Goal: Task Accomplishment & Management: Complete application form

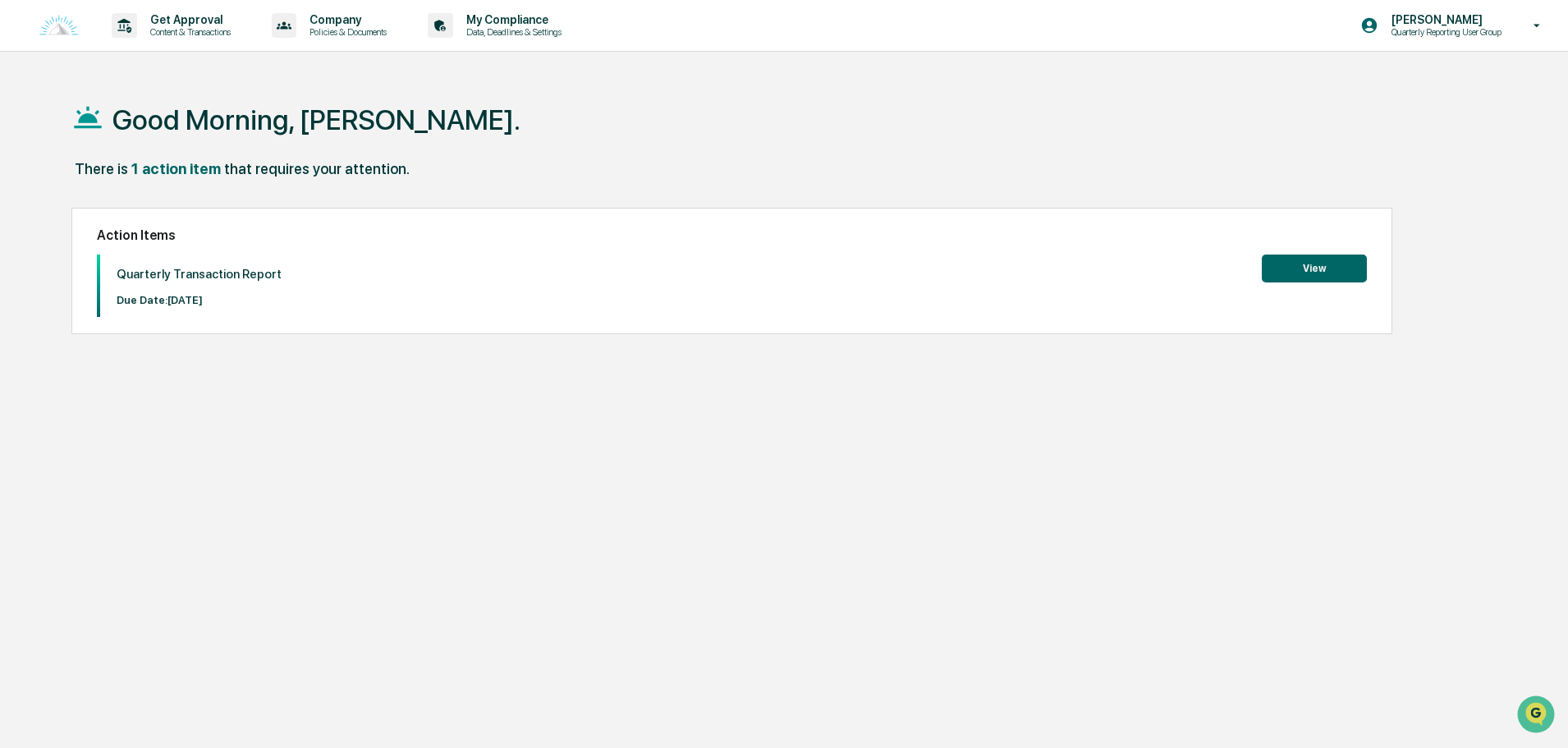
click at [1331, 268] on button "View" at bounding box center [1314, 268] width 105 height 28
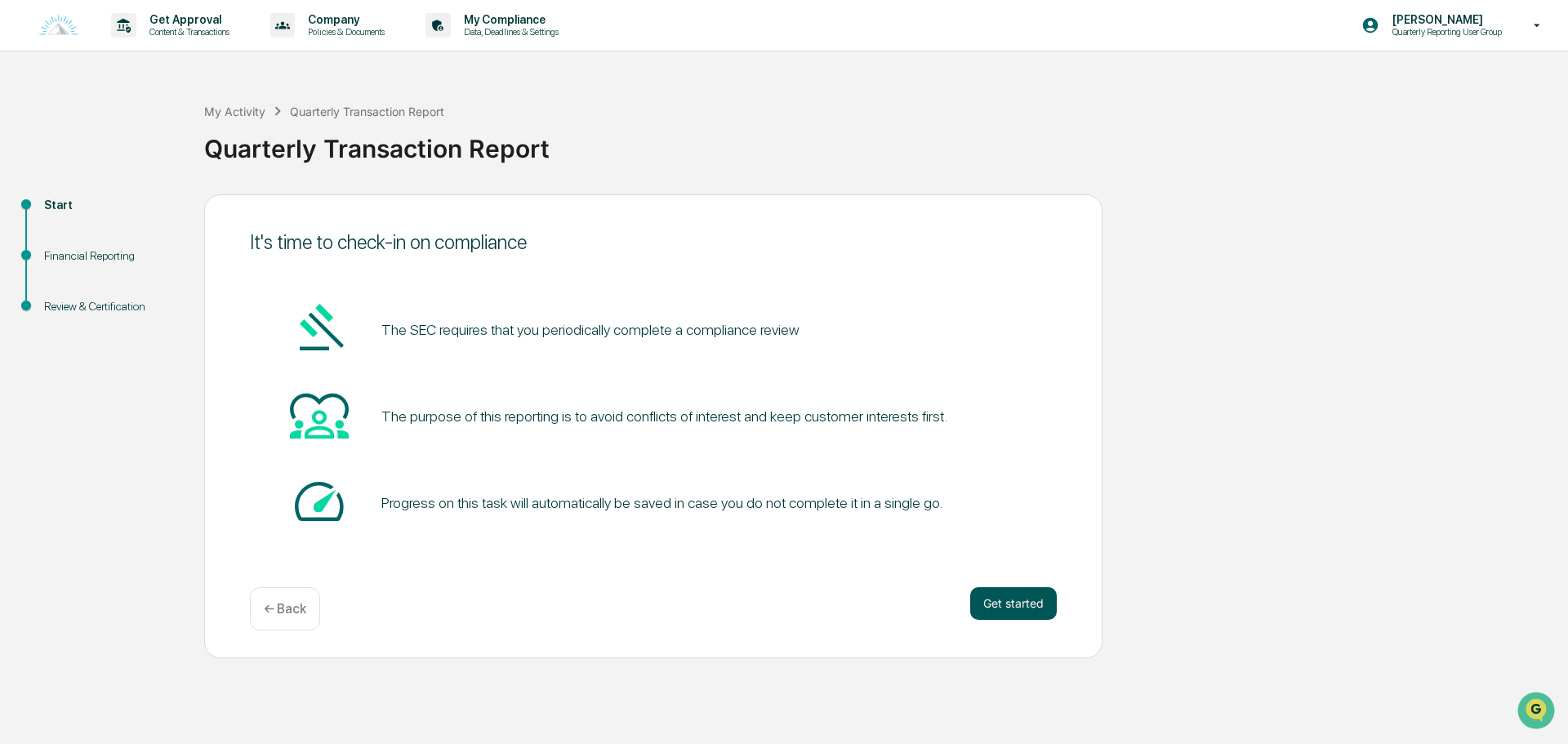
click at [1019, 596] on button "Get started" at bounding box center [1013, 602] width 86 height 33
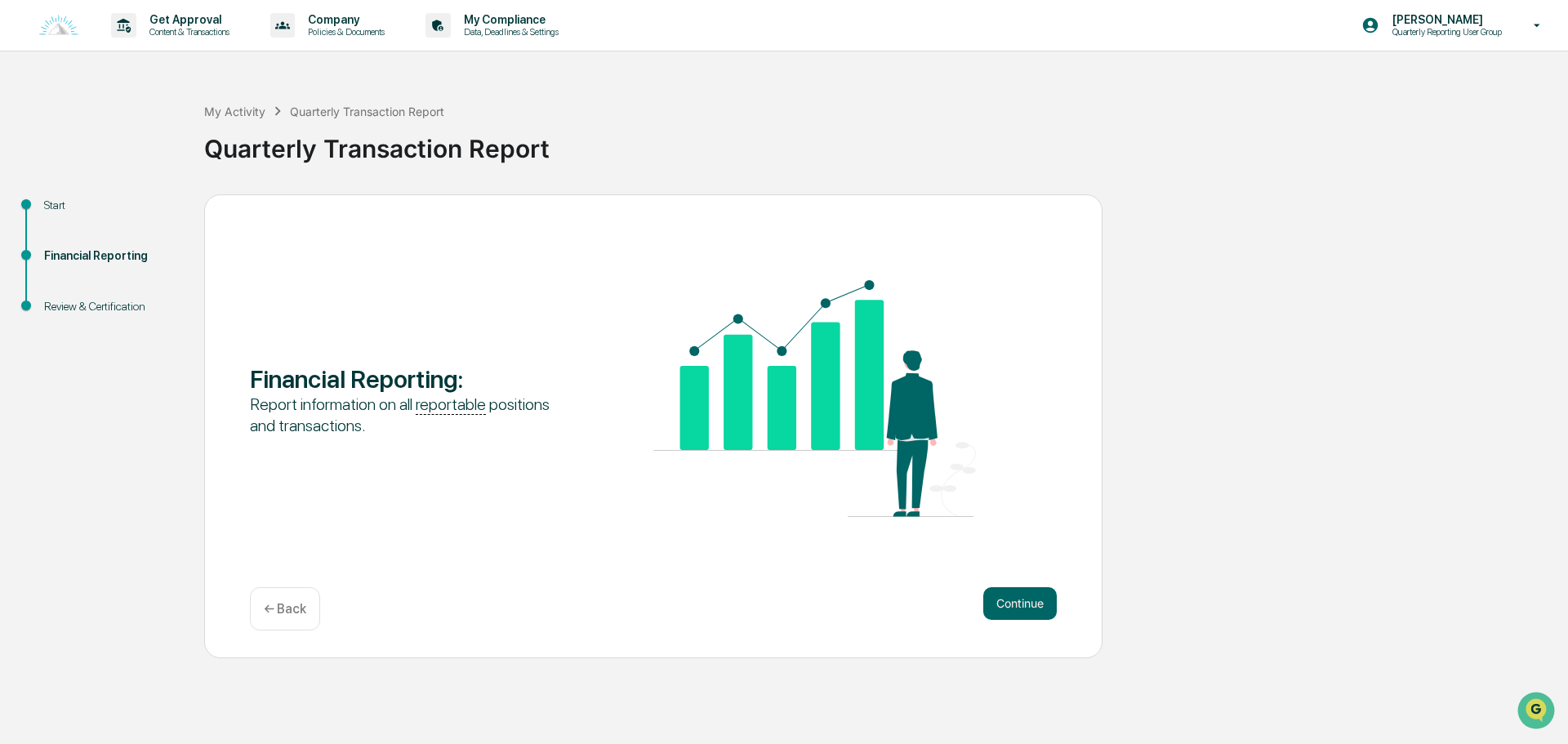
click at [1019, 596] on button "Continue" at bounding box center [1020, 602] width 73 height 33
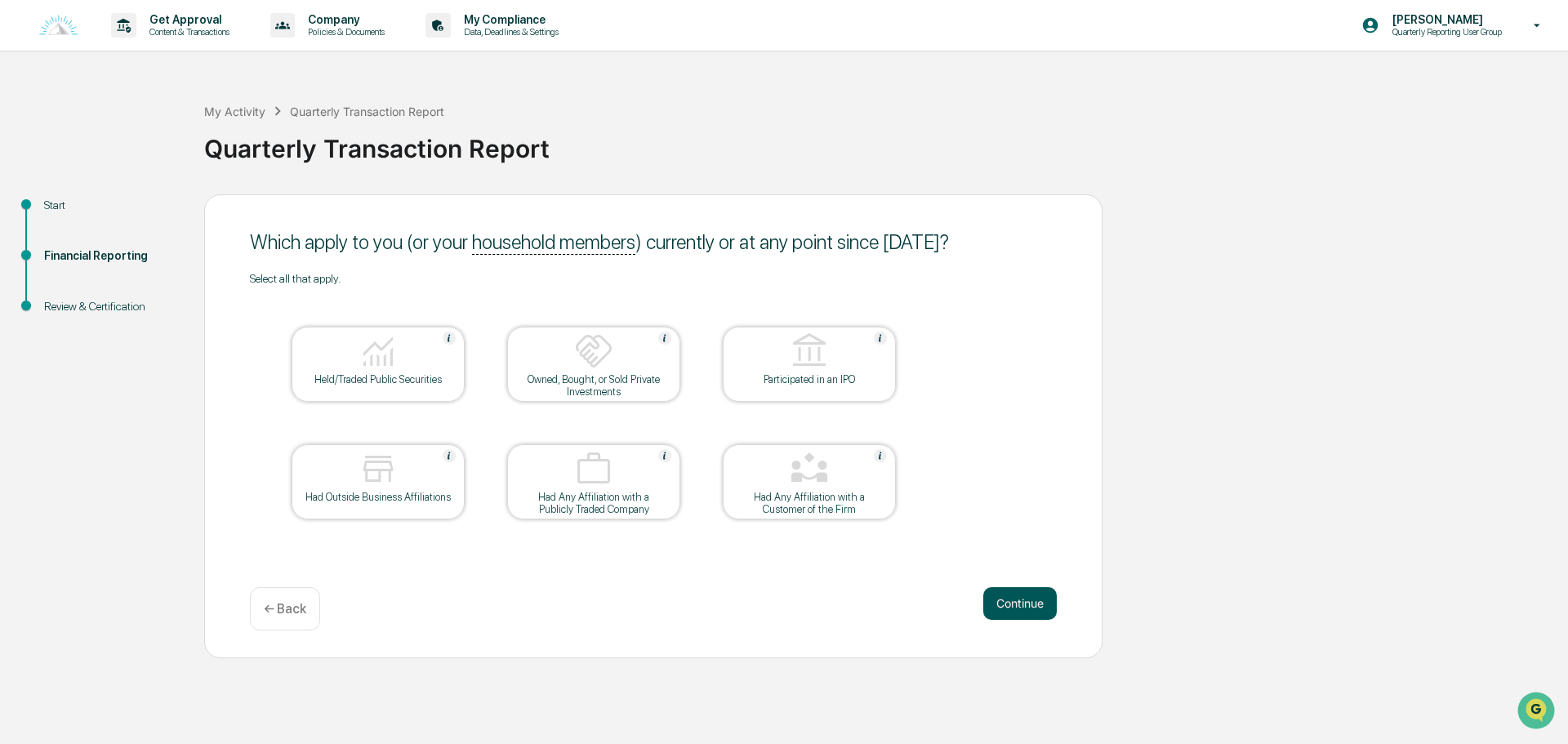
click at [1034, 603] on button "Continue" at bounding box center [1020, 602] width 73 height 33
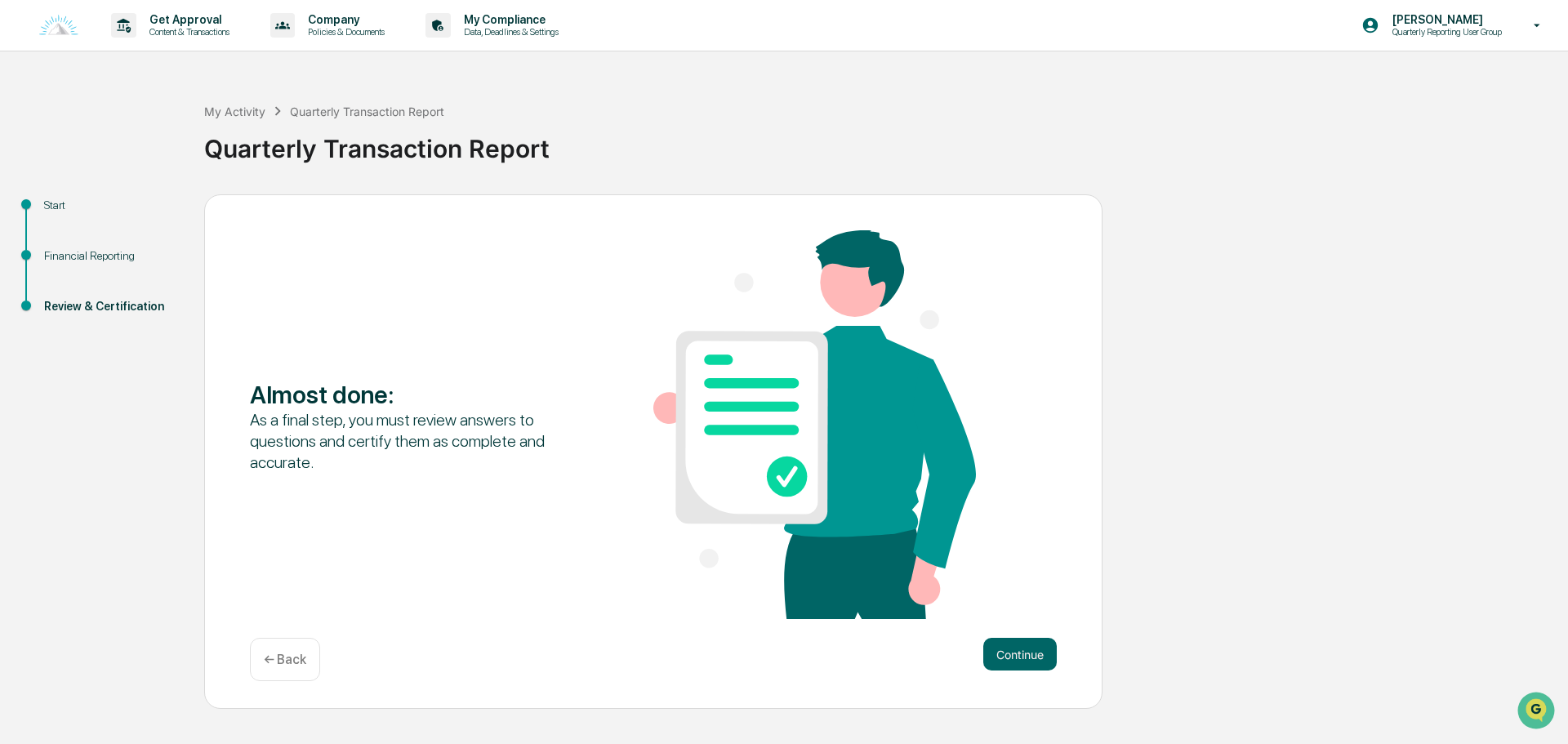
click at [1034, 603] on div "Almost done : As a final step, you must review answers to questions and certify…" at bounding box center [653, 426] width 807 height 392
click at [1019, 645] on button "Continue" at bounding box center [1020, 654] width 73 height 33
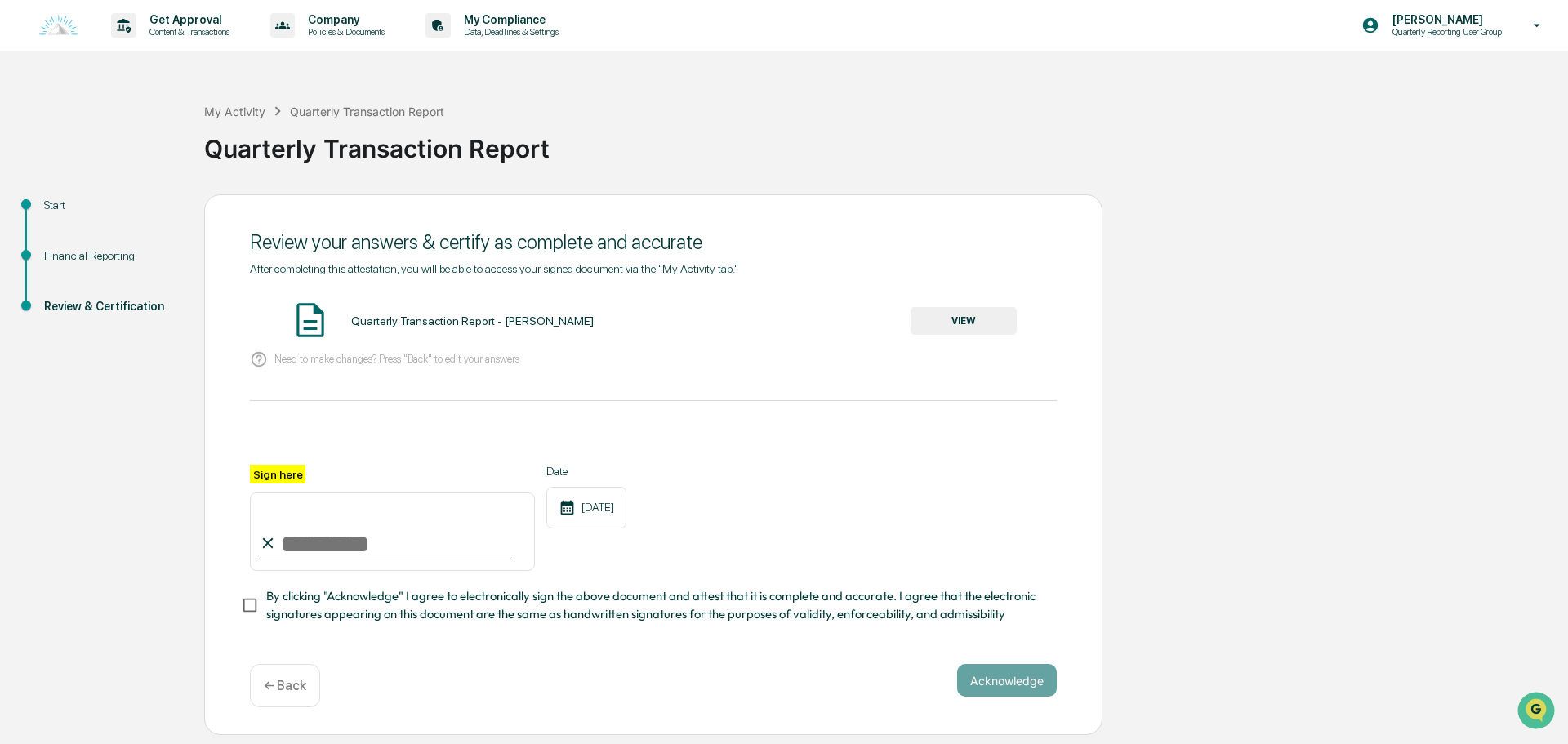
click at [297, 545] on input "Sign here" at bounding box center [392, 531] width 285 height 78
type input "**********"
click at [959, 321] on button "VIEW" at bounding box center [963, 321] width 106 height 28
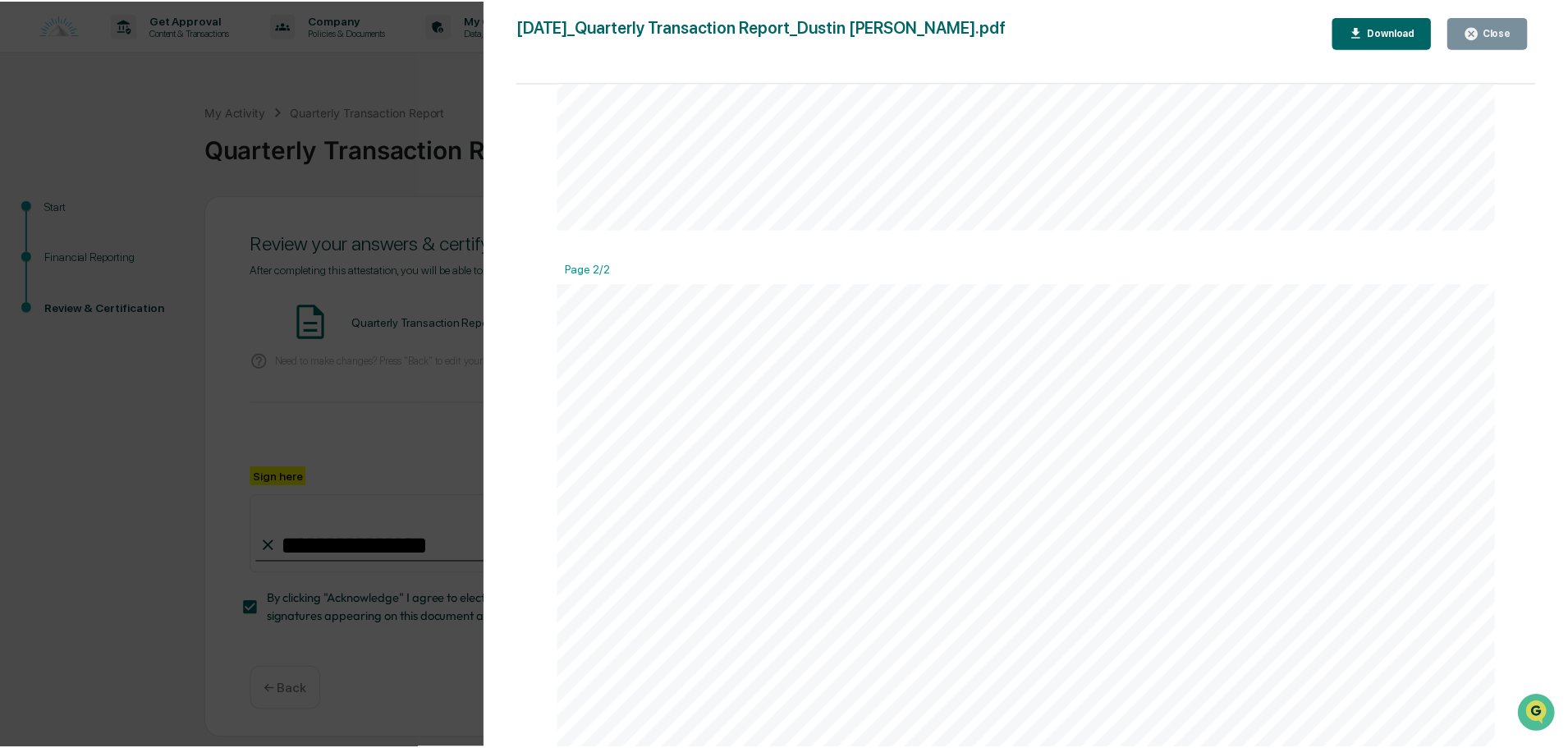
scroll to position [1067, 0]
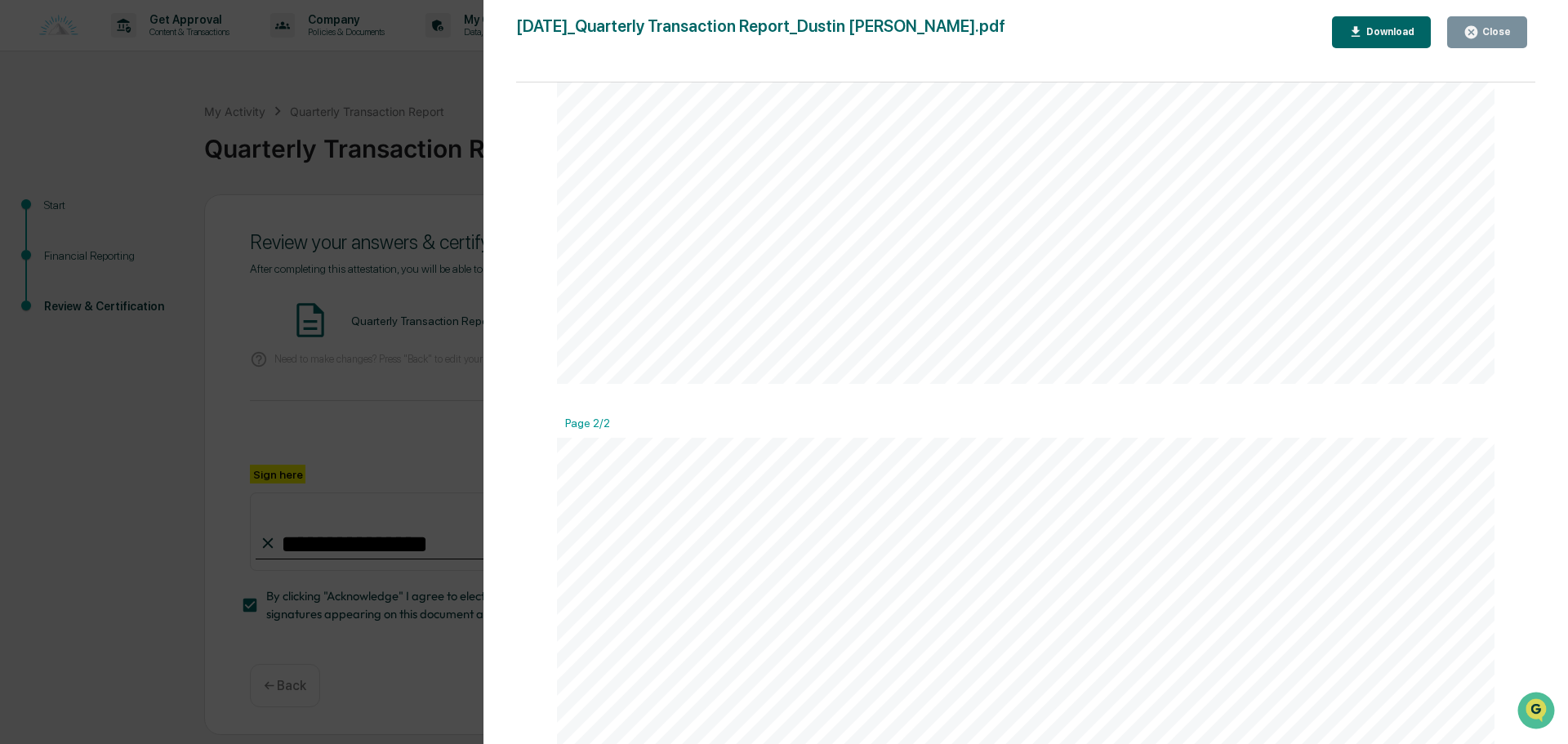
click at [1474, 40] on icon "button" at bounding box center [1472, 33] width 16 height 16
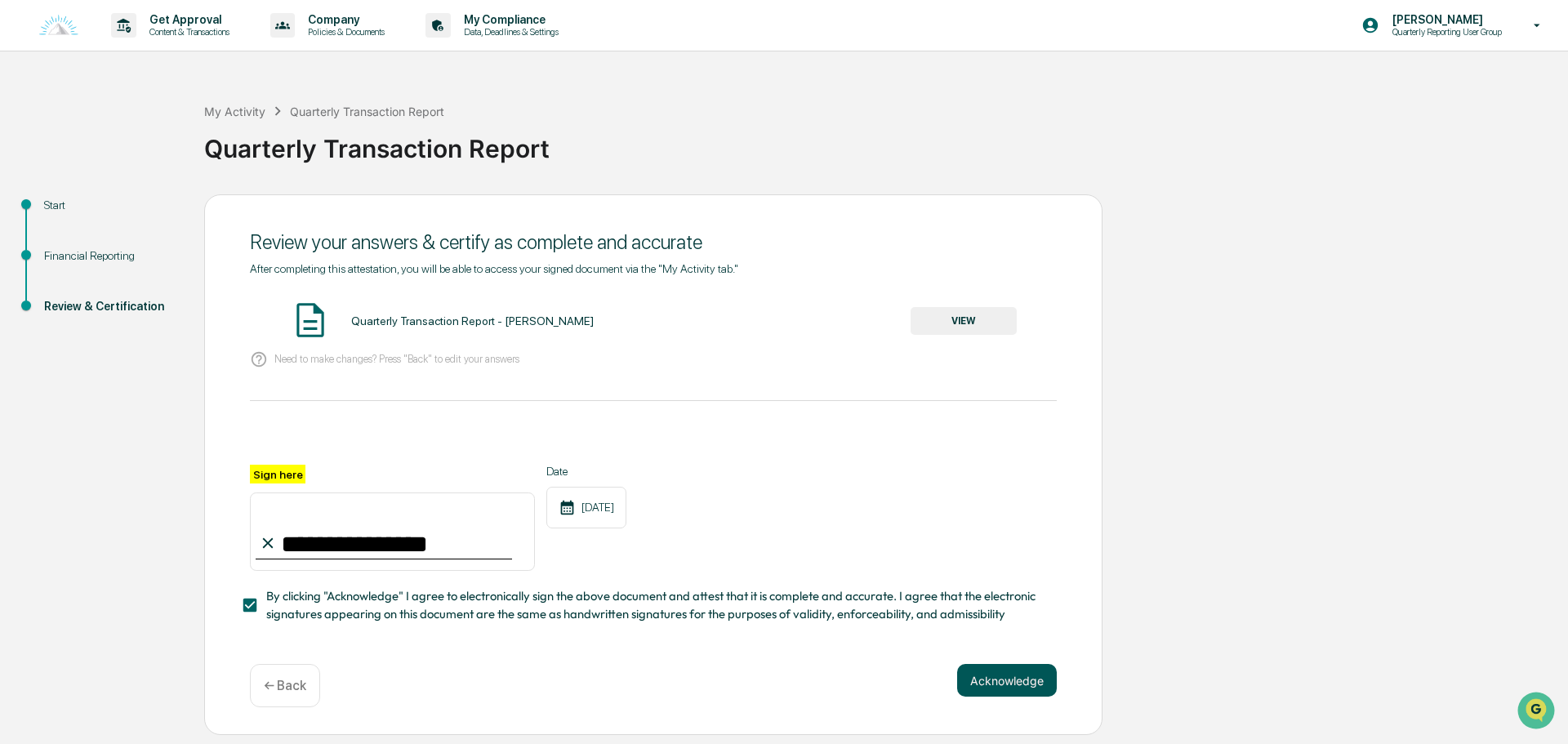
click at [1030, 679] on button "Acknowledge" at bounding box center [1007, 680] width 100 height 33
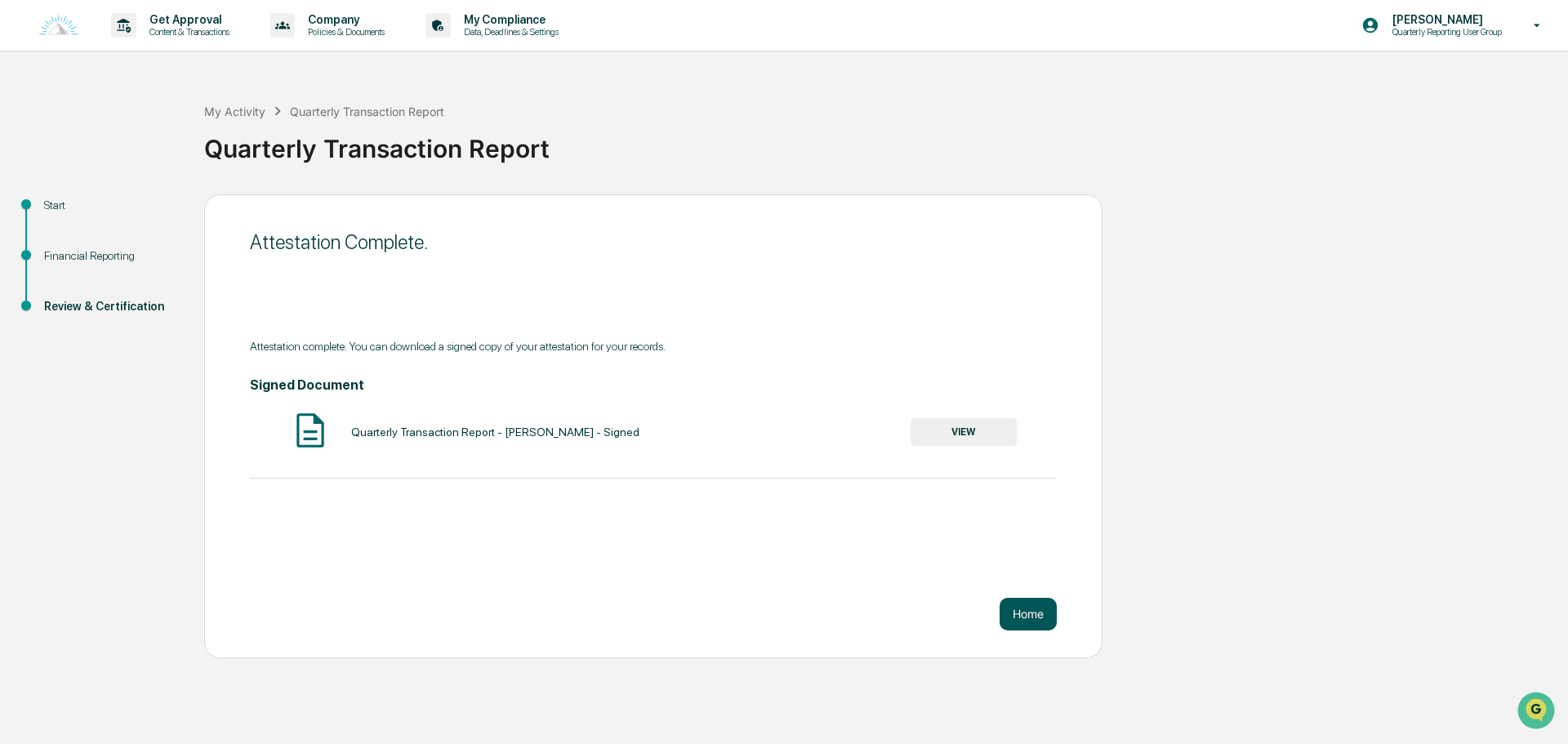
click at [1030, 606] on button "Home" at bounding box center [1029, 613] width 57 height 33
